Goal: Check status: Check status

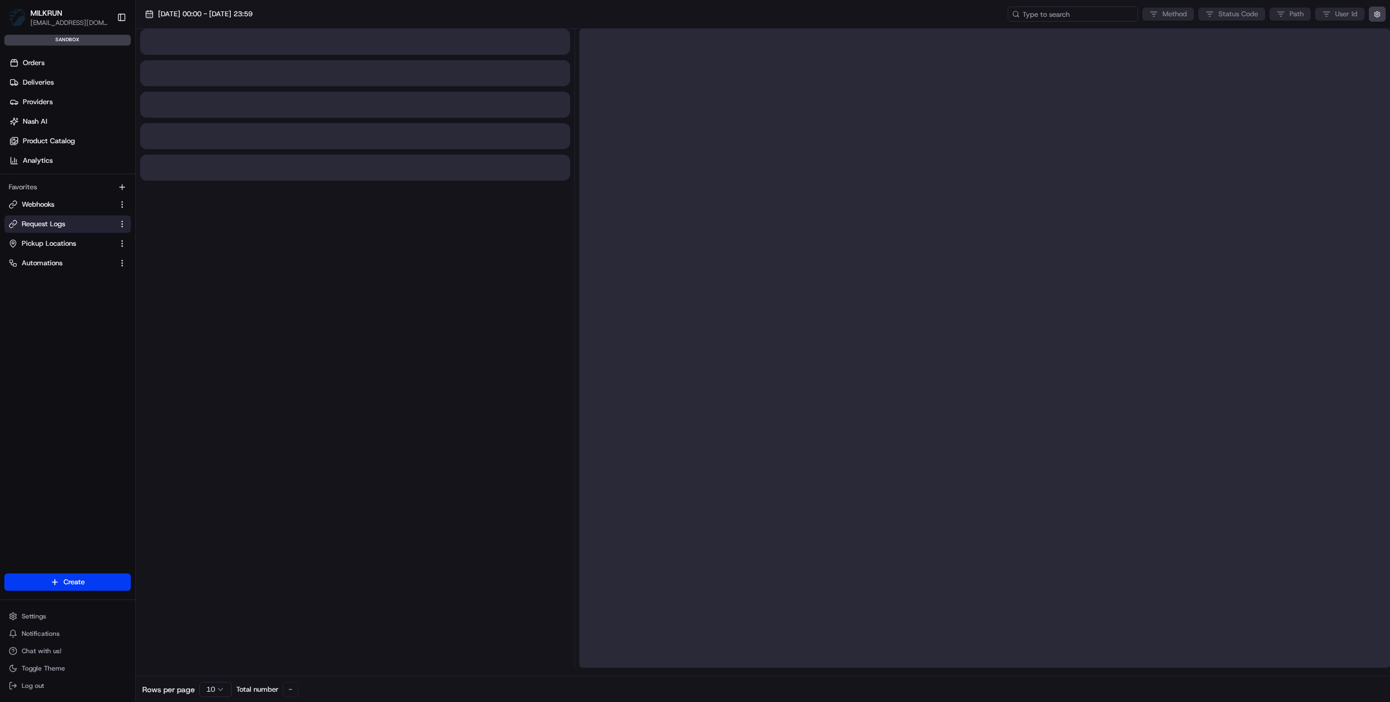
click at [1103, 15] on input at bounding box center [1072, 14] width 130 height 15
paste input "job_PZLpU3DxQZpUSP3LJTjfwZ"
type input "job_PZLpU3DxQZpUSP3LJTjfwZ"
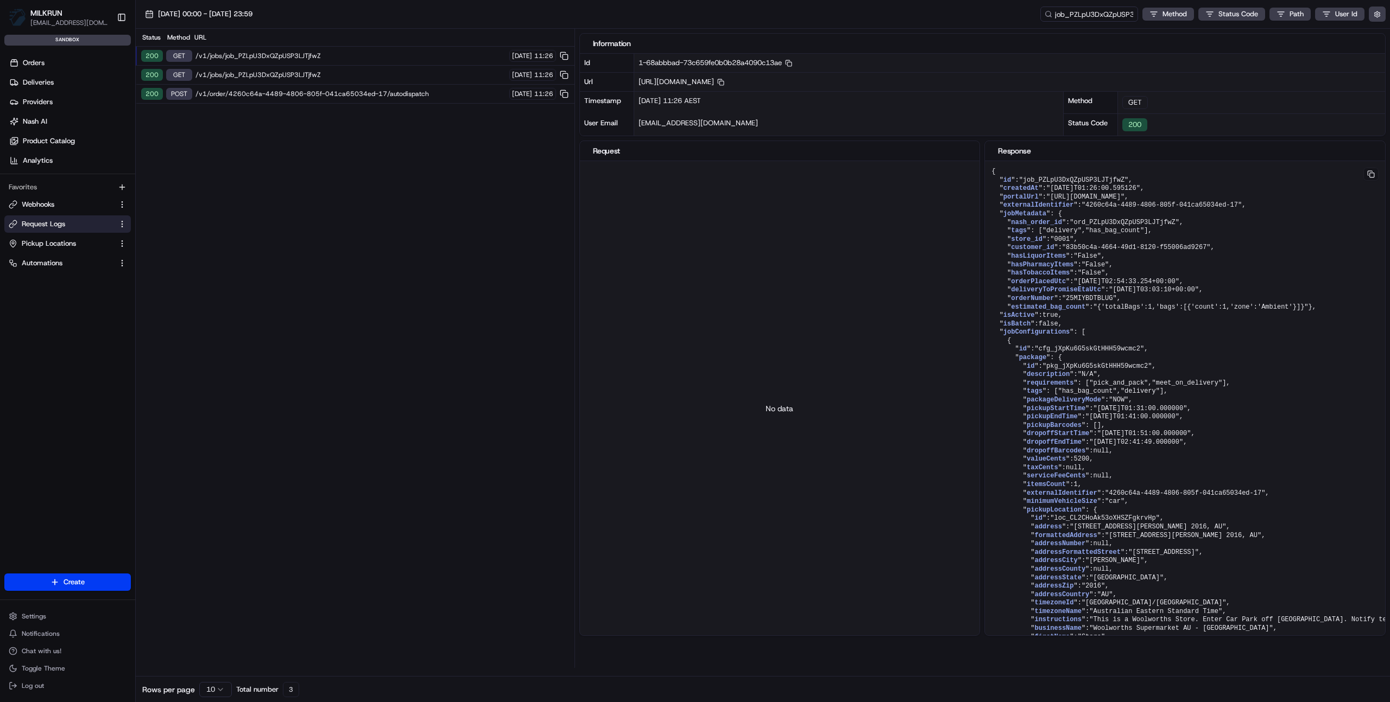
click at [484, 175] on div "Status Method URL 200 GET /v1/jobs/job_PZLpU3DxQZpUSP3LJTjfwZ [DATE] 11:26 200 …" at bounding box center [355, 348] width 439 height 639
click at [1376, 15] on button "button" at bounding box center [1376, 14] width 17 height 15
click at [1320, 34] on label "Display Only Provider Logs" at bounding box center [1288, 34] width 87 height 10
click at [1374, 34] on button "Display Only Provider Logs" at bounding box center [1378, 33] width 9 height 9
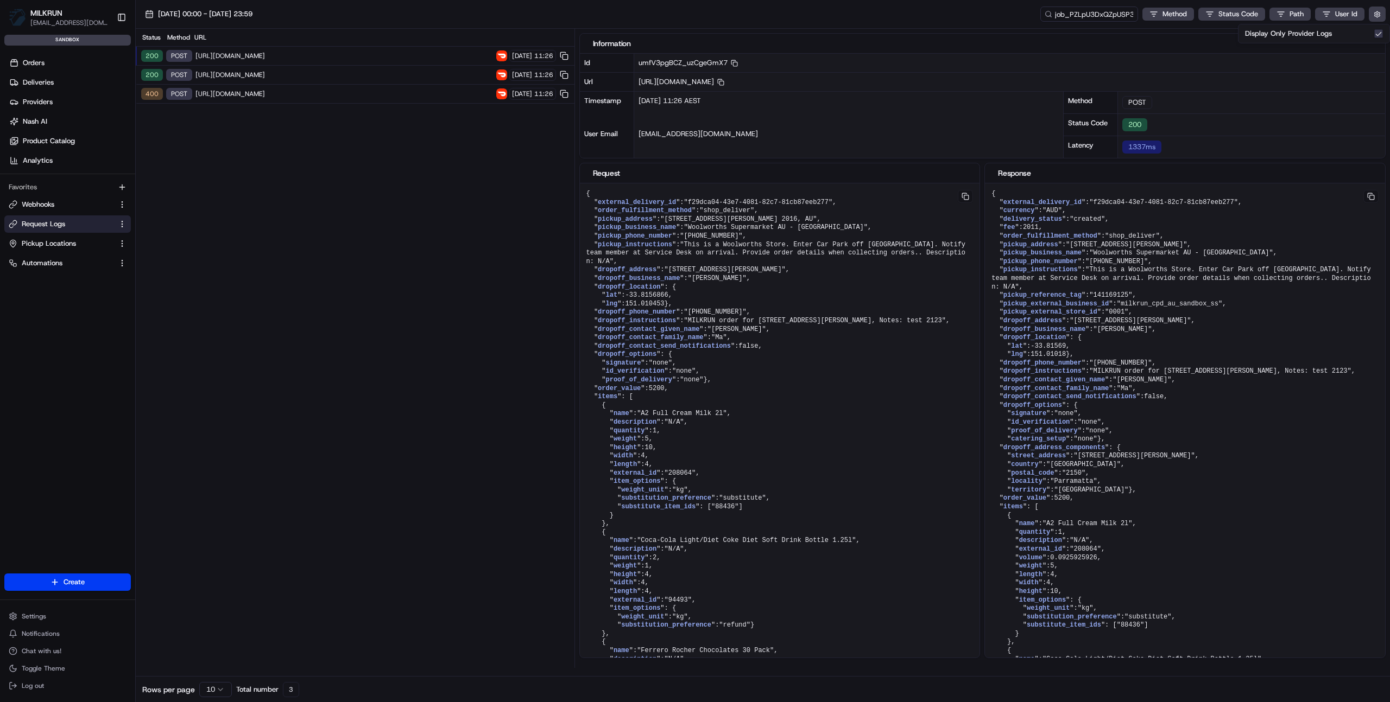
click at [454, 251] on div "Status Method URL 200 POST [URL][DOMAIN_NAME] [DATE] 11:26 200 POST [URL][DOMAI…" at bounding box center [355, 348] width 439 height 639
click at [326, 54] on span "[URL][DOMAIN_NAME]" at bounding box center [343, 56] width 297 height 9
drag, startPoint x: 392, startPoint y: 52, endPoint x: 506, endPoint y: 55, distance: 114.0
click at [392, 52] on span "[URL][DOMAIN_NAME]" at bounding box center [343, 56] width 297 height 9
click at [306, 55] on span "[URL][DOMAIN_NAME]" at bounding box center [343, 56] width 297 height 9
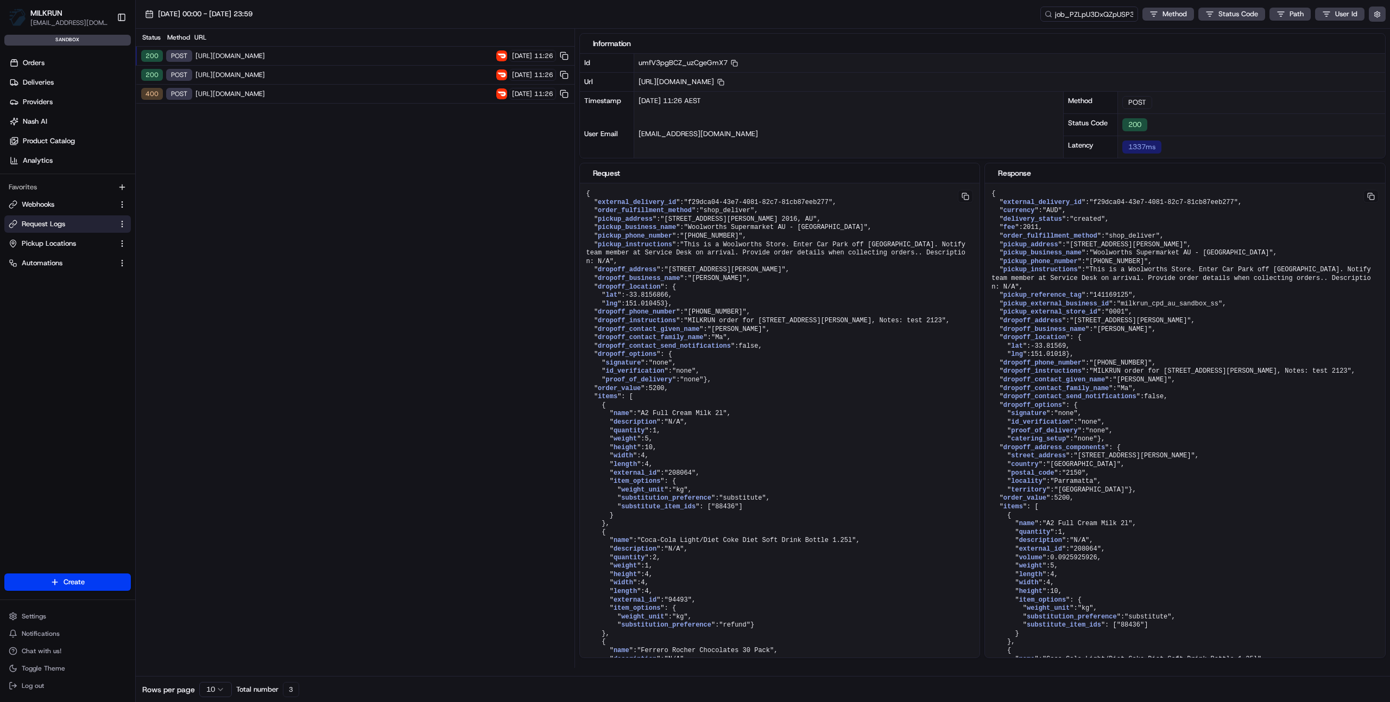
click at [300, 73] on span "[URL][DOMAIN_NAME]" at bounding box center [343, 75] width 297 height 9
click at [290, 92] on span "[URL][DOMAIN_NAME]" at bounding box center [343, 94] width 297 height 9
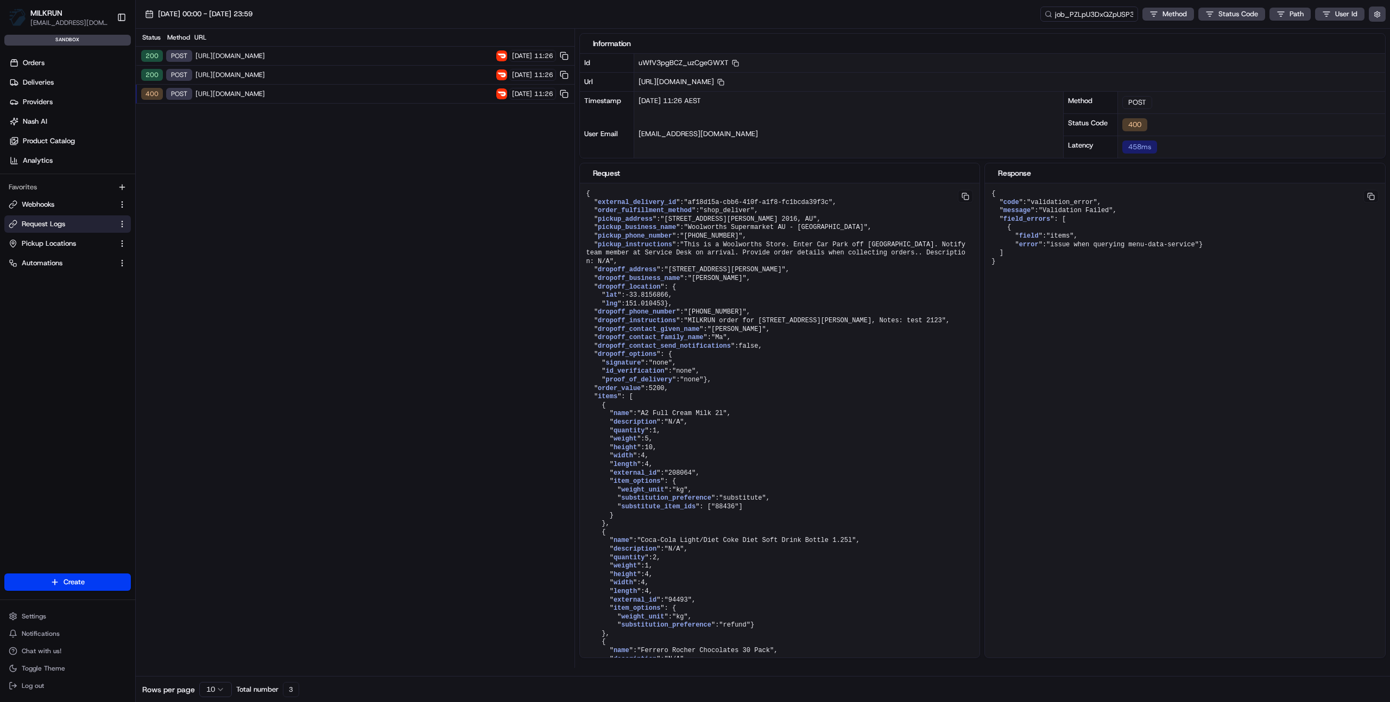
click at [294, 73] on span "[URL][DOMAIN_NAME]" at bounding box center [343, 75] width 297 height 9
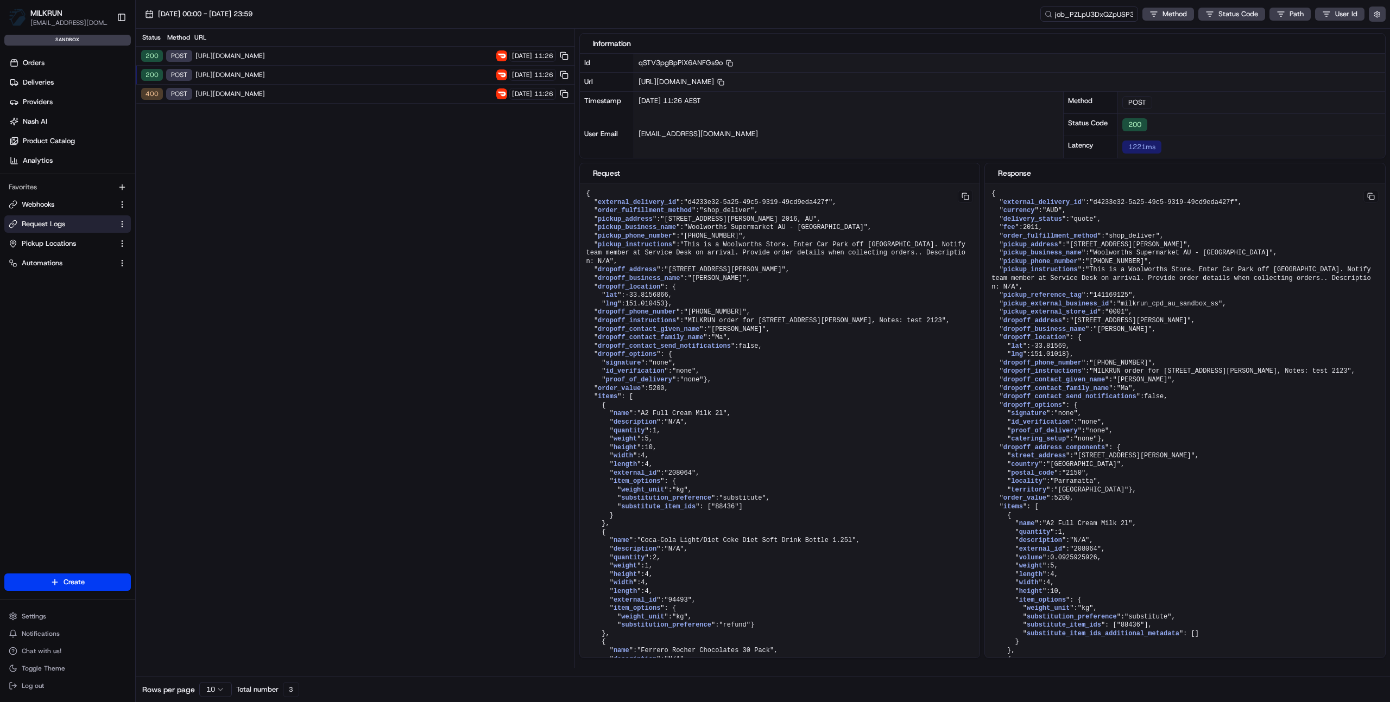
click at [309, 54] on span "[URL][DOMAIN_NAME]" at bounding box center [343, 56] width 297 height 9
click at [44, 85] on span "Deliveries" at bounding box center [38, 83] width 31 height 10
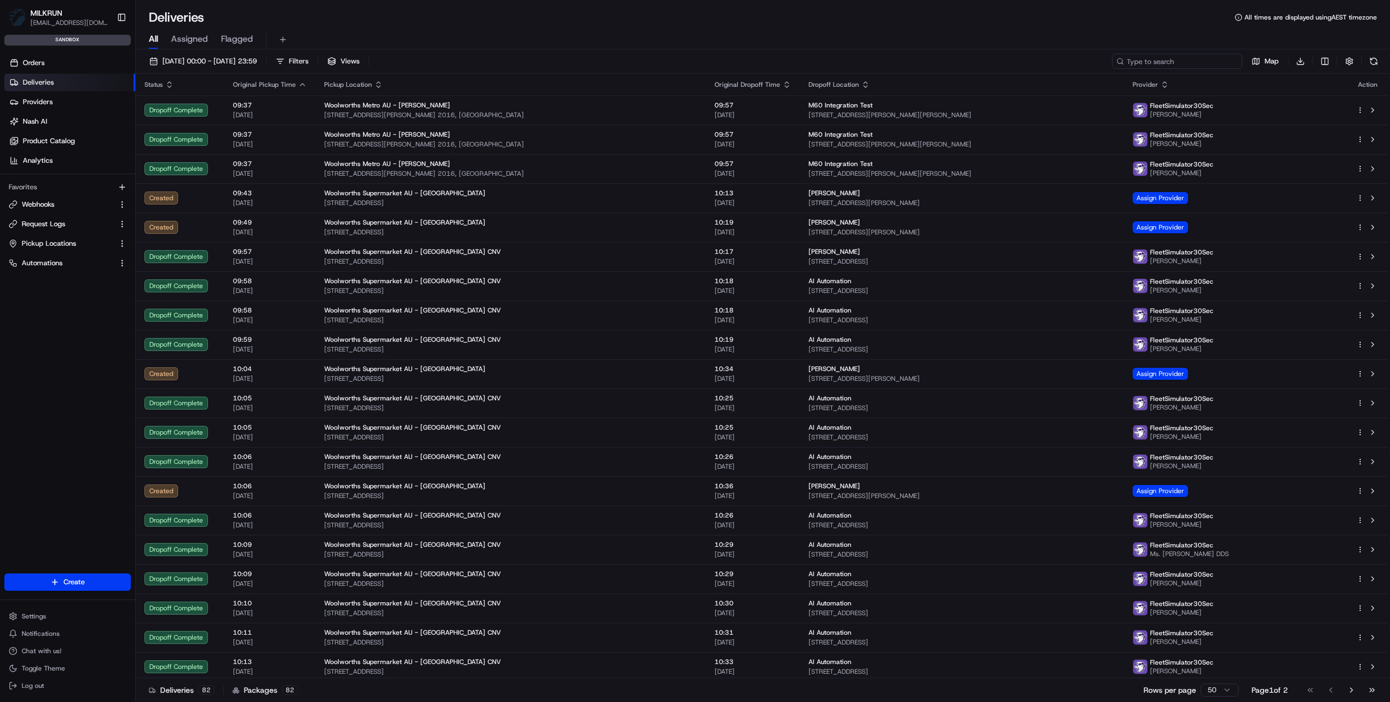
click at [1208, 59] on input at bounding box center [1177, 61] width 130 height 15
paste input "job_PZLpU3DxQZpUSP3LJTjfwZ"
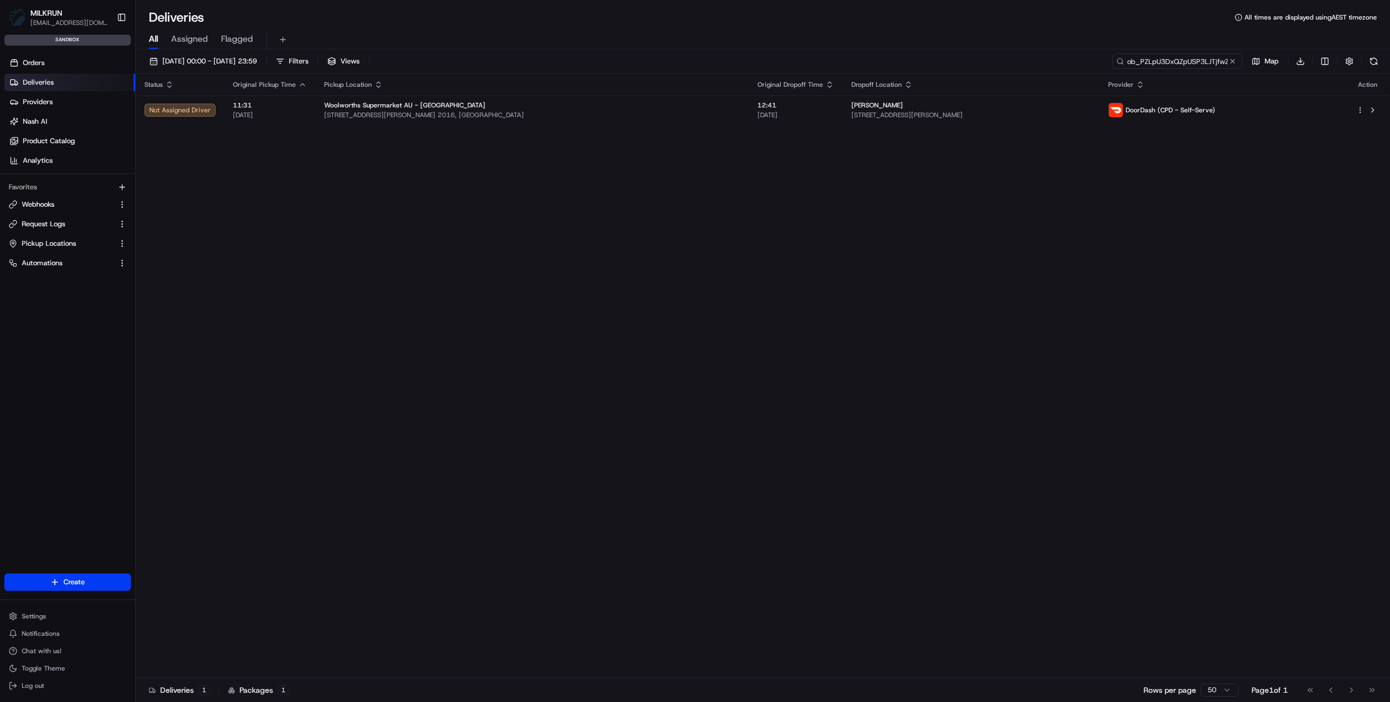
type input "job_PZLpU3DxQZpUSP3LJTjfwZ"
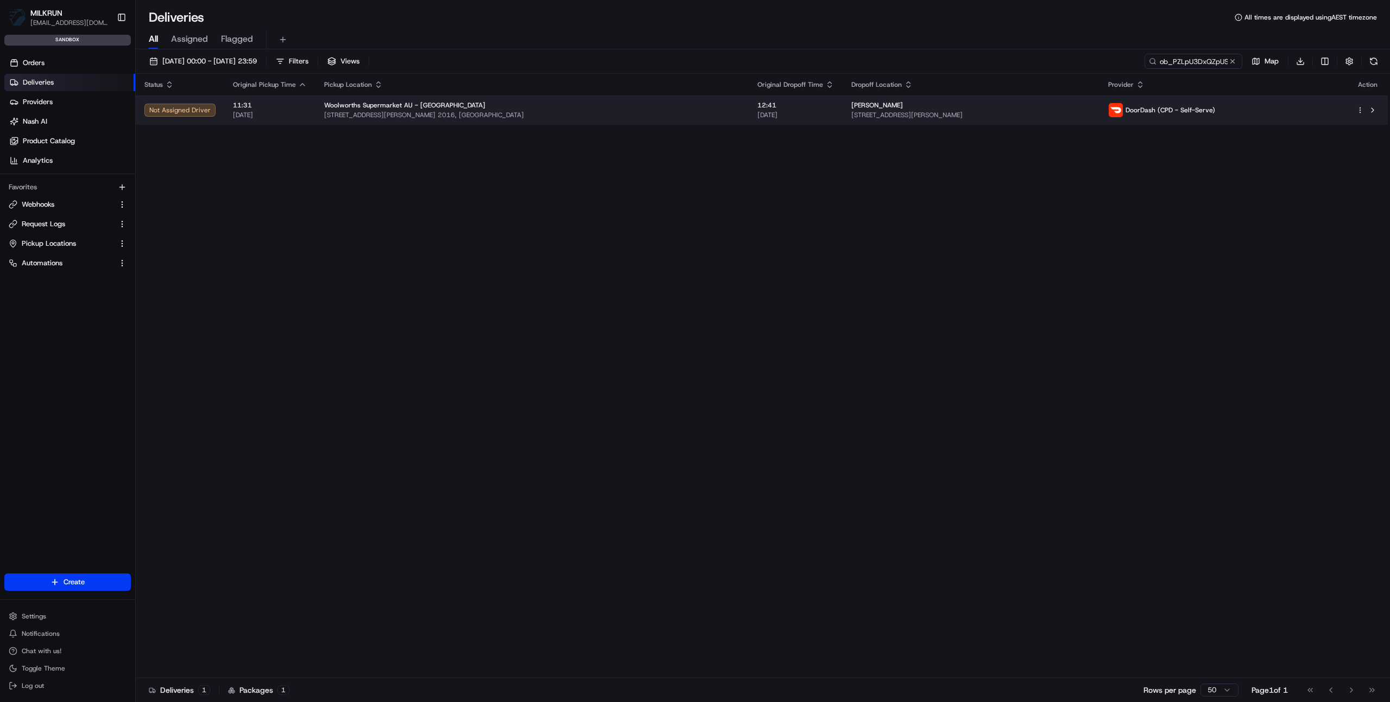
click at [925, 104] on div "[PERSON_NAME]" at bounding box center [970, 105] width 239 height 9
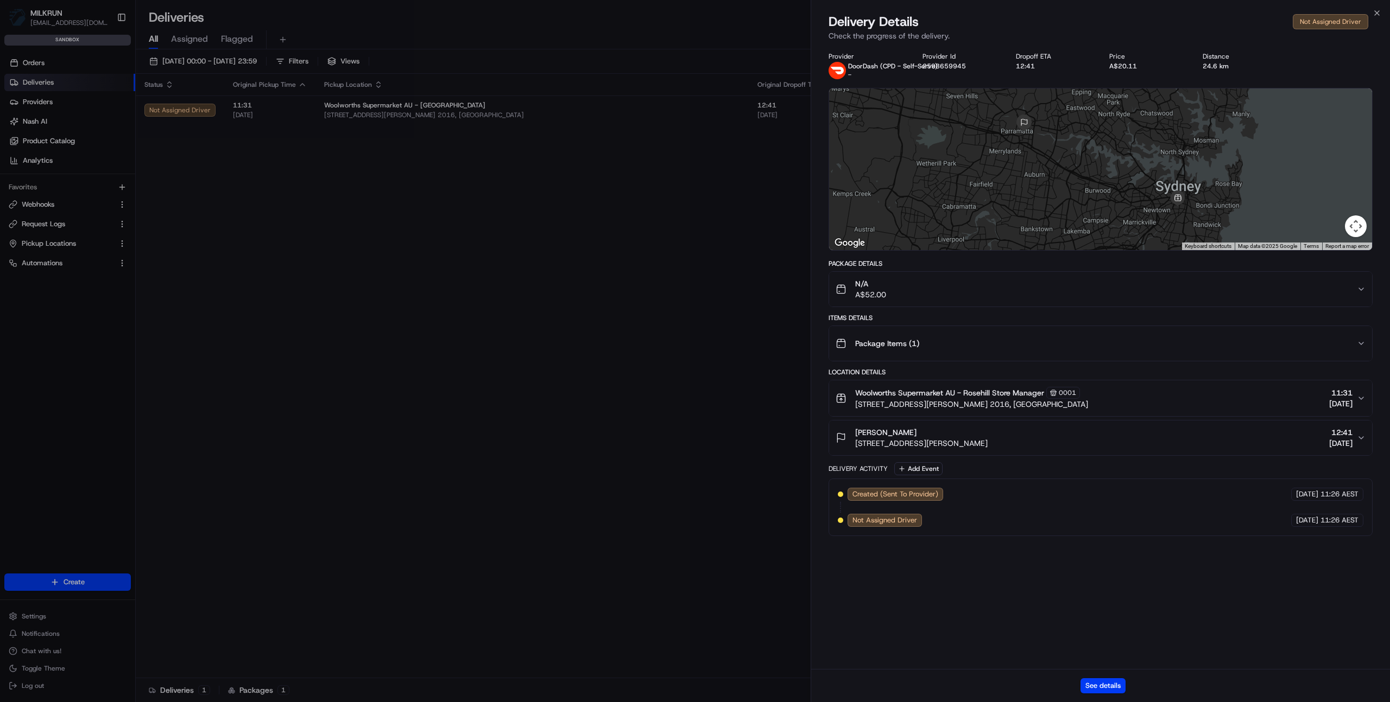
click at [892, 524] on span "Not Assigned Driver" at bounding box center [884, 521] width 65 height 10
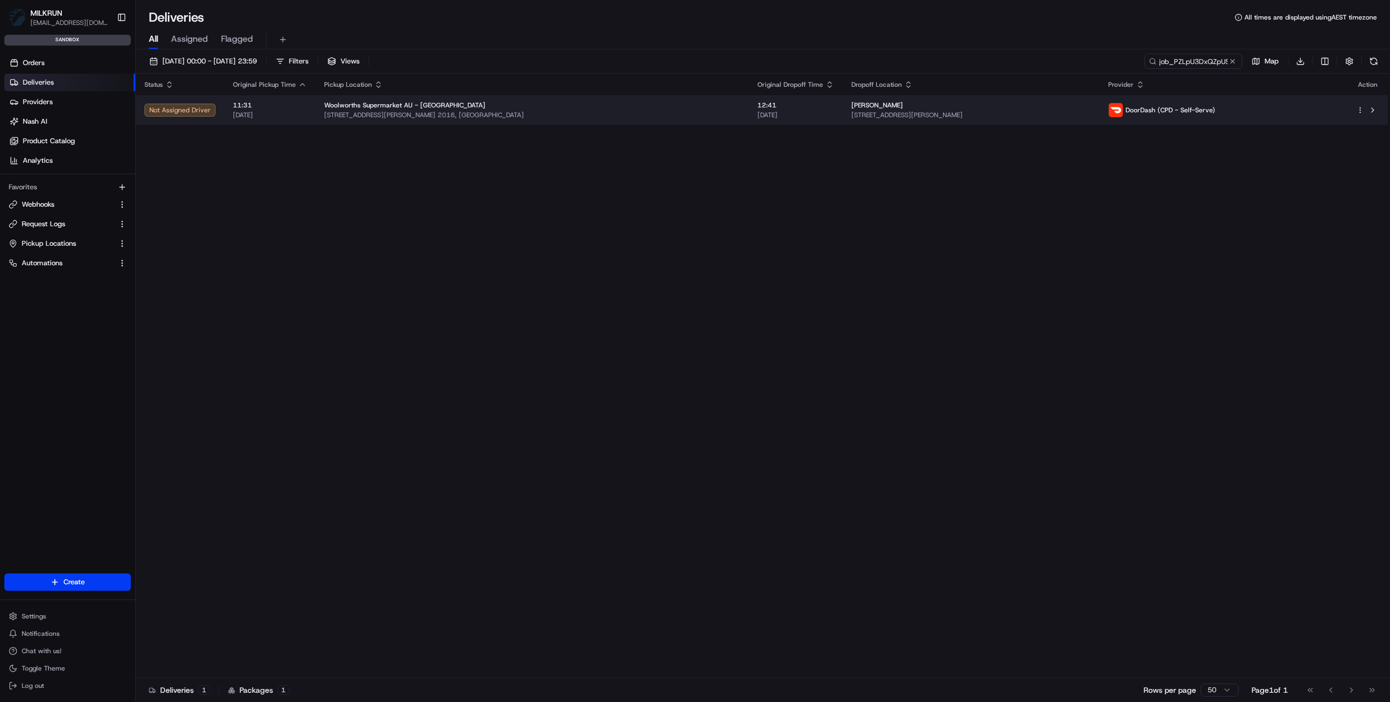
click at [1150, 110] on span "DoorDash (CPD - Self-Serve)" at bounding box center [1170, 110] width 90 height 9
